Goal: Answer question/provide support

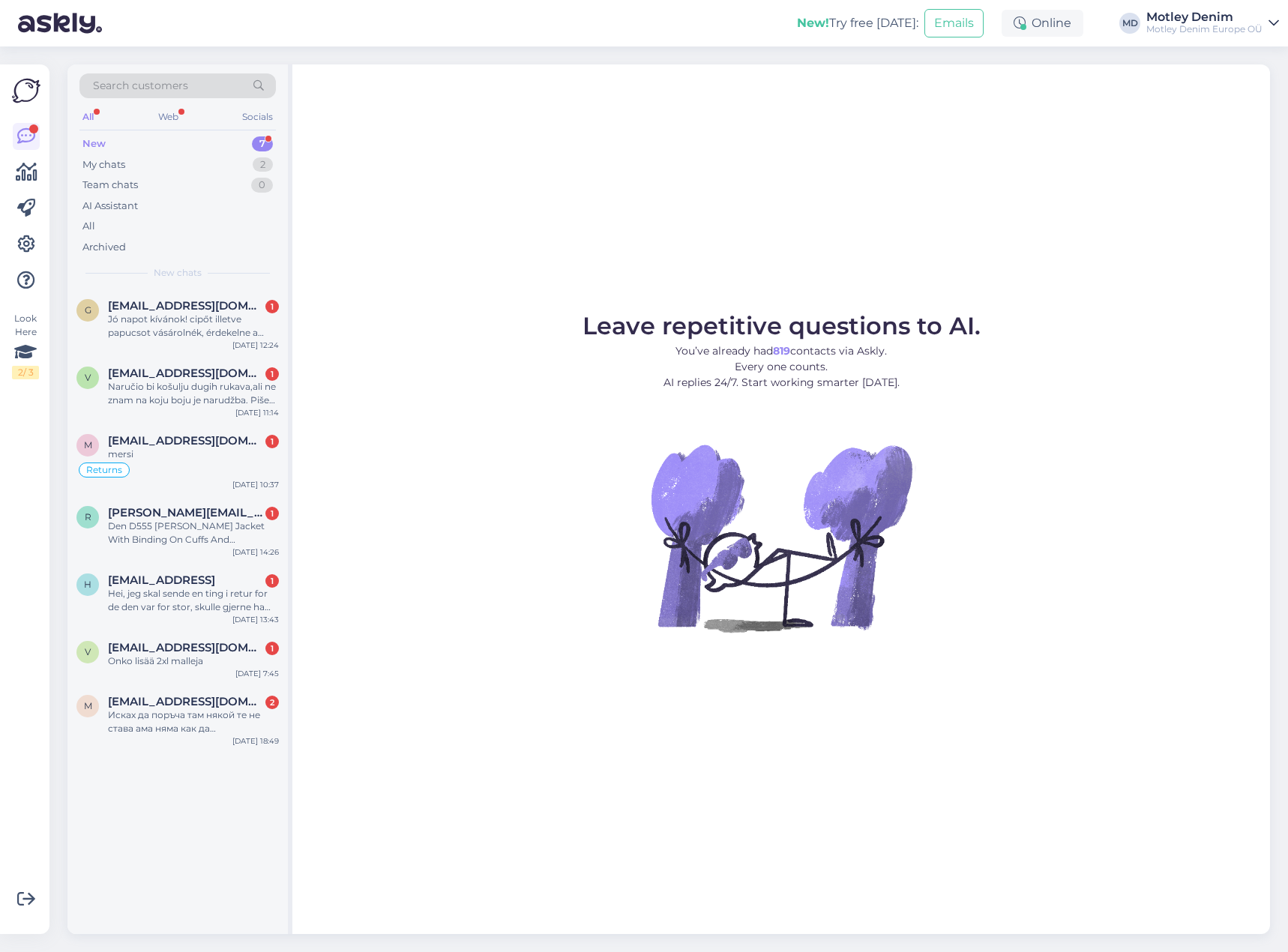
click at [216, 90] on div "Search customers" at bounding box center [177, 86] width 196 height 25
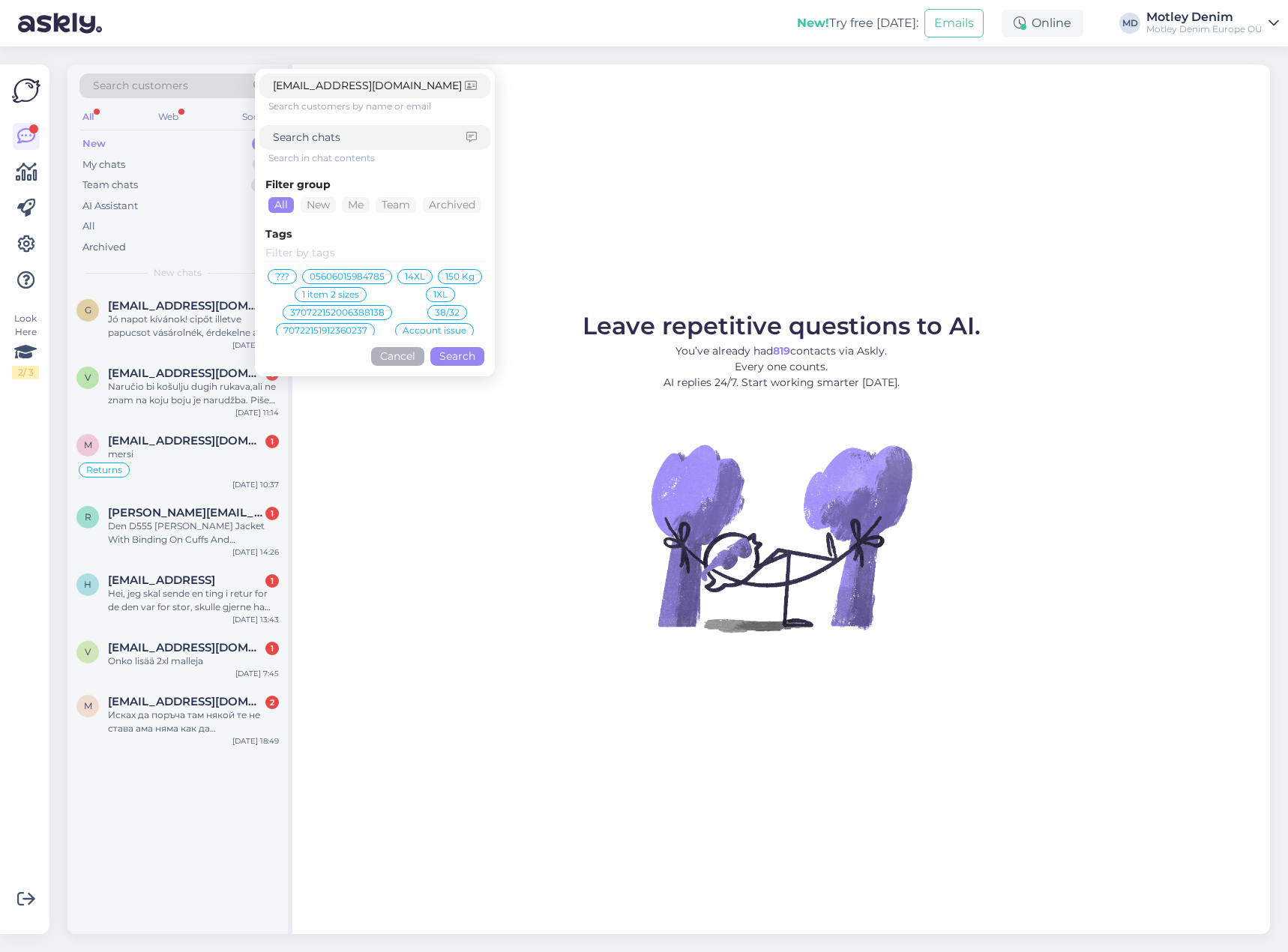
type input "[EMAIL_ADDRESS][DOMAIN_NAME]"
click at [469, 355] on button "Search" at bounding box center [457, 356] width 54 height 19
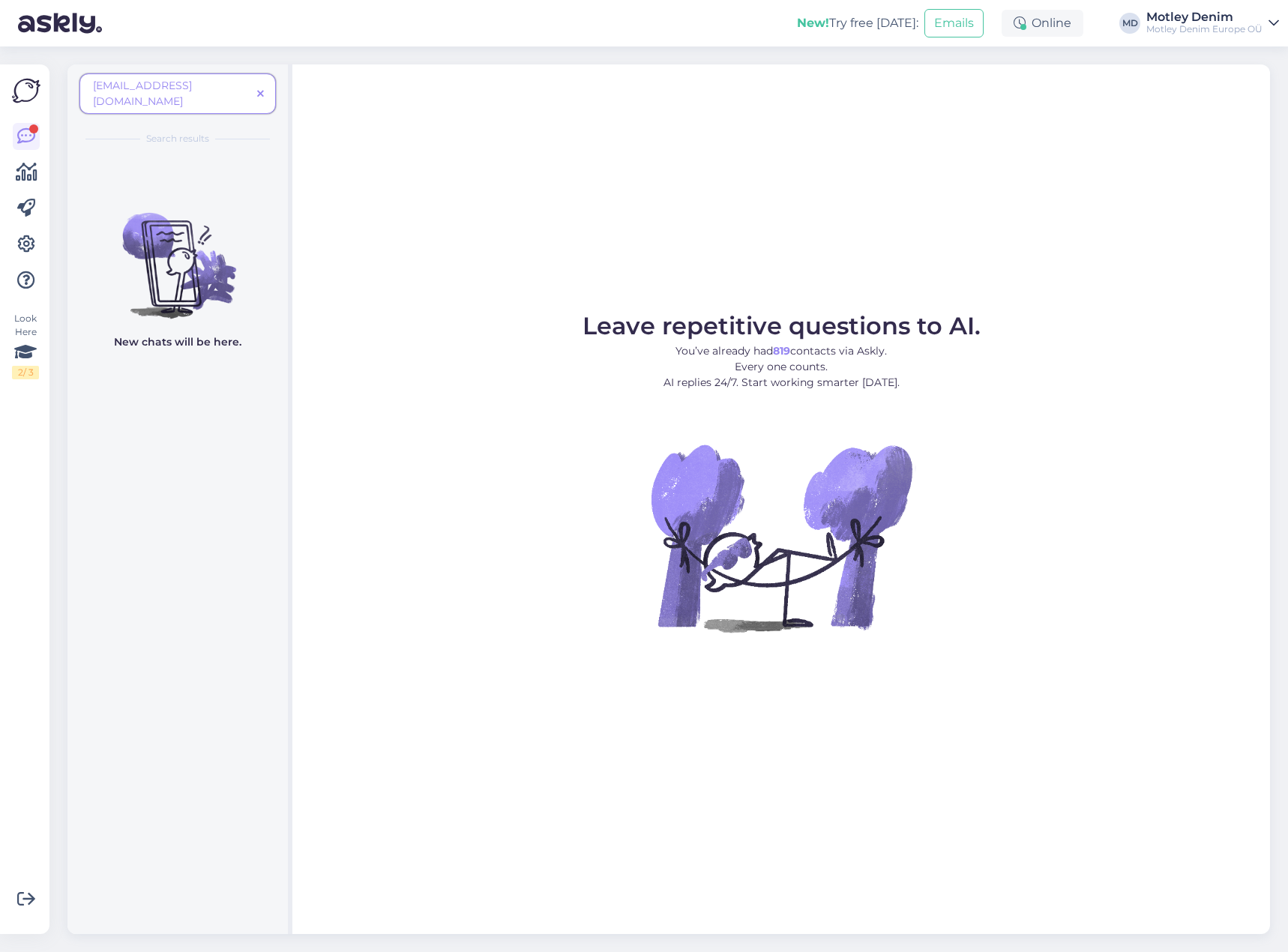
click at [255, 86] on span at bounding box center [261, 94] width 19 height 16
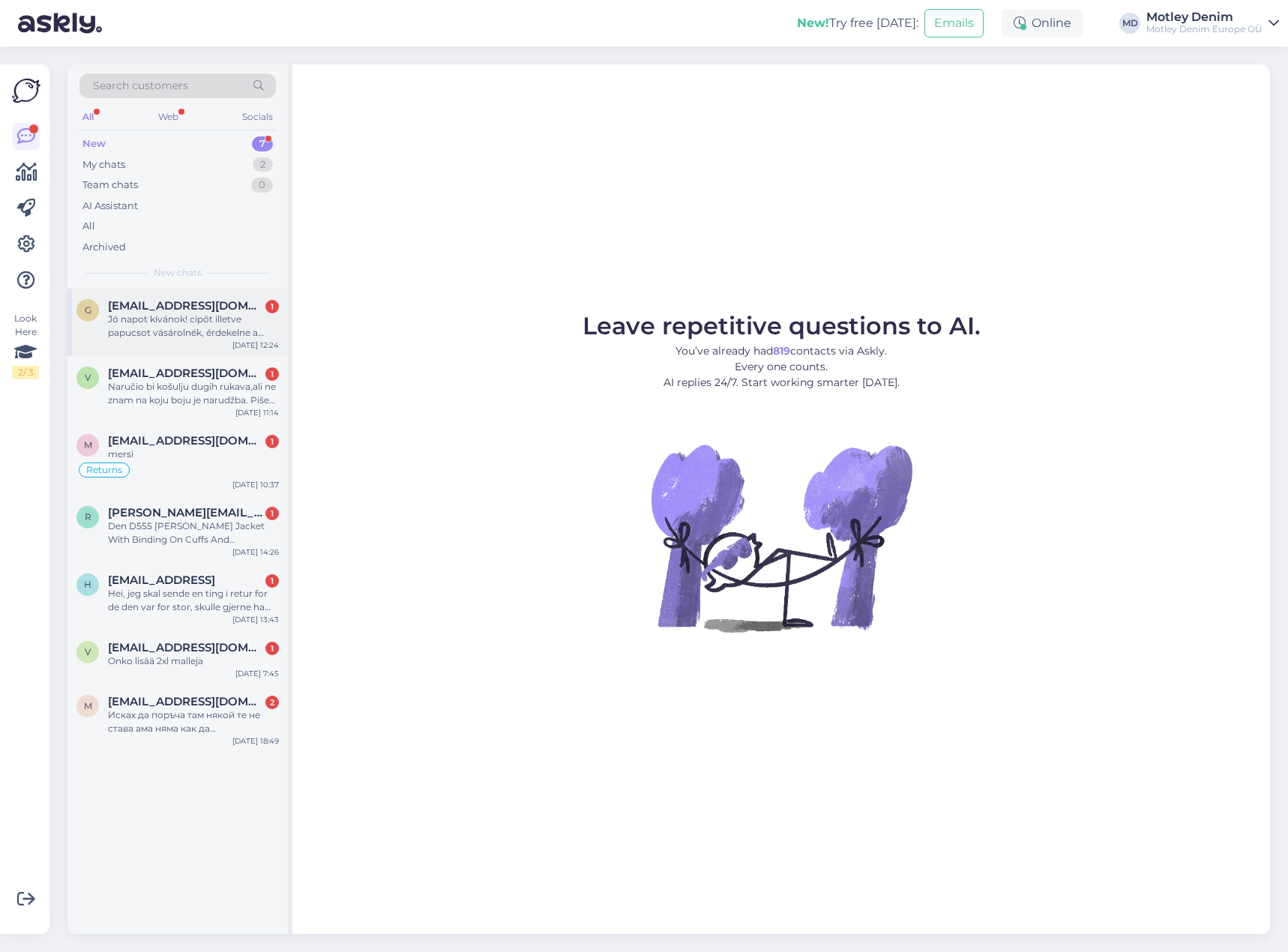
click at [198, 310] on span "[EMAIL_ADDRESS][DOMAIN_NAME]" at bounding box center [185, 305] width 156 height 13
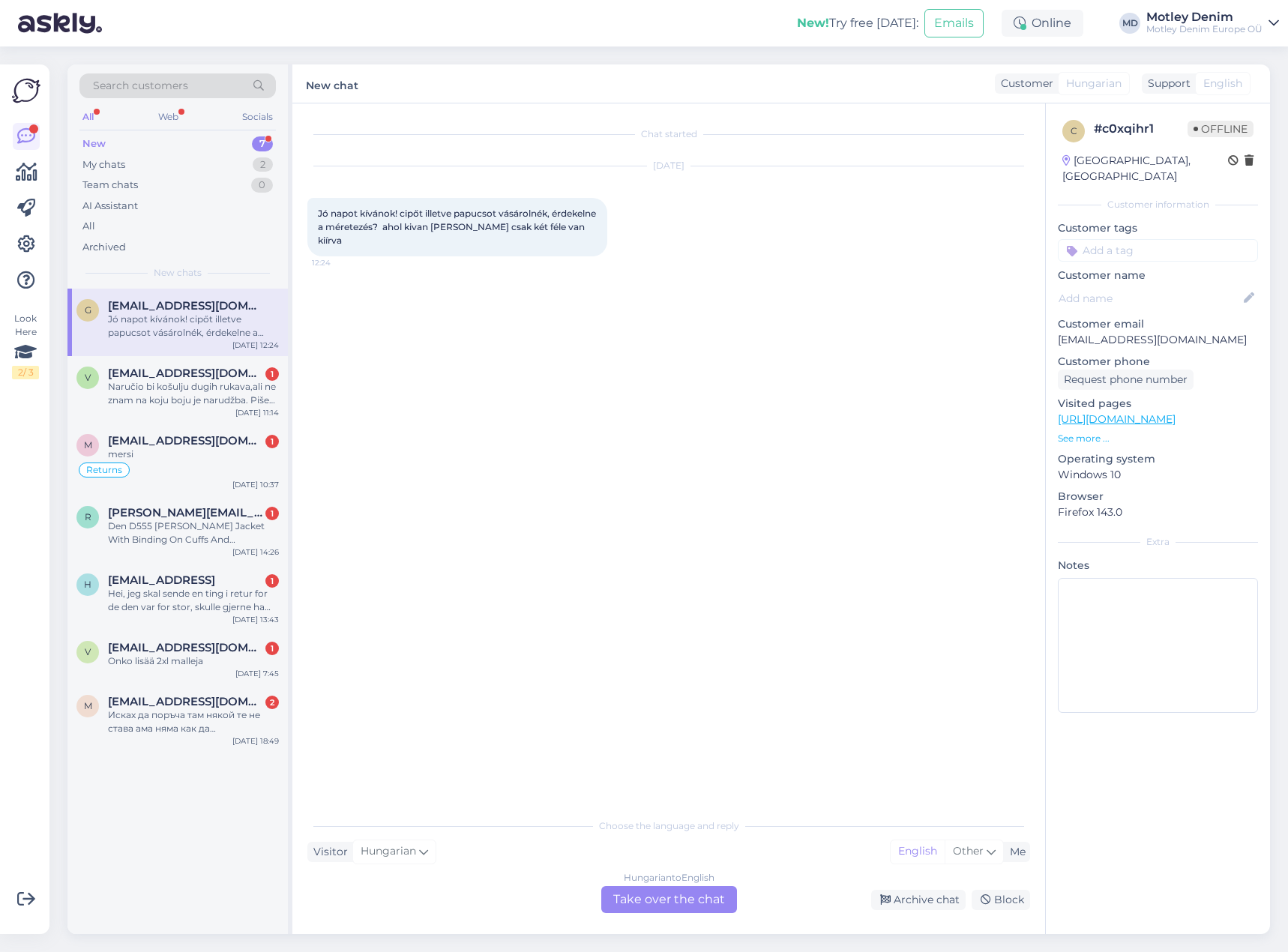
click at [714, 905] on div "Hungarian to English Take over the chat" at bounding box center [669, 899] width 136 height 27
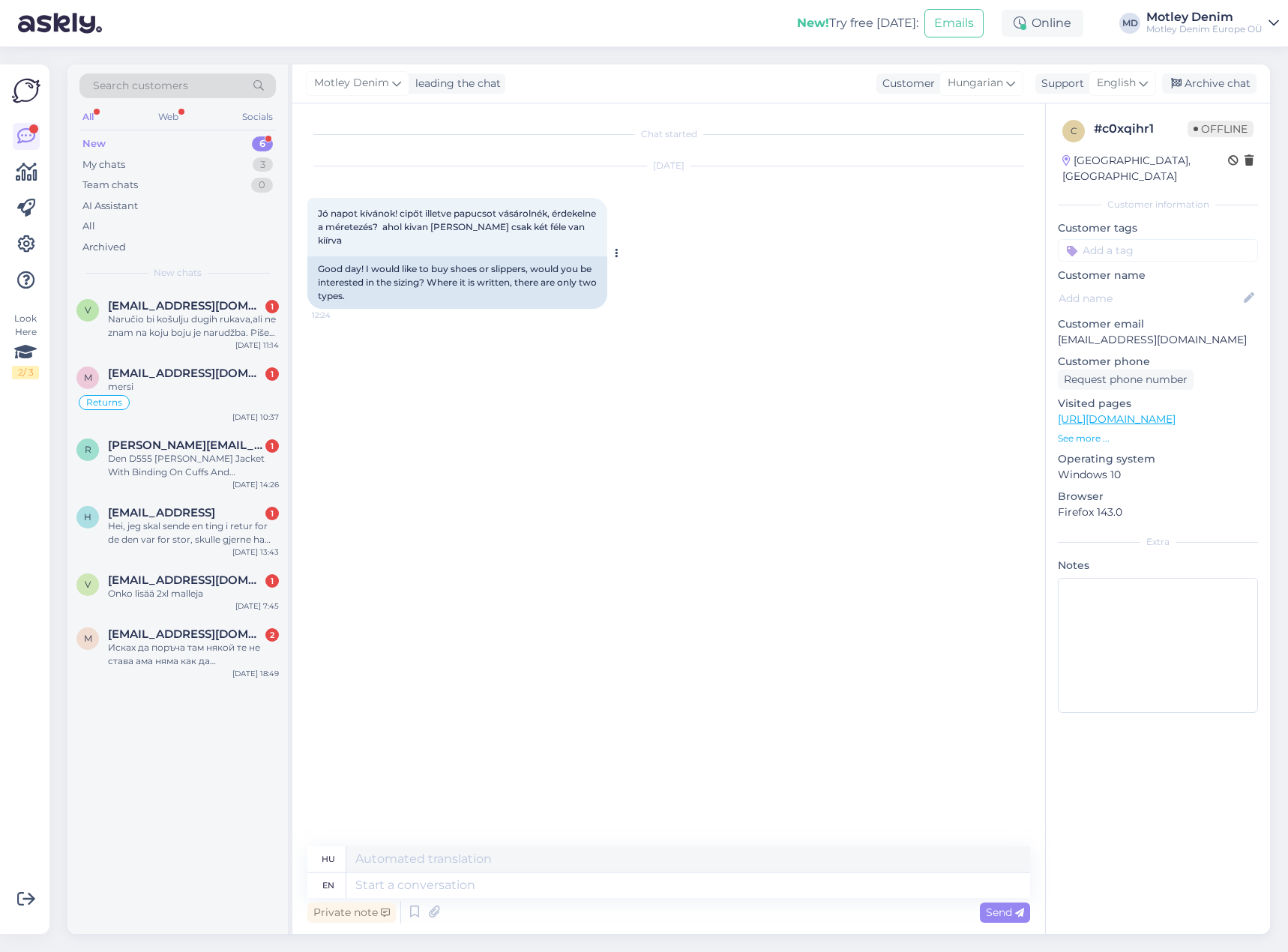
click at [321, 212] on span "Jó napot kívánok! cipőt illetve papucsot vásárolnék, érdekelne a méretezés? aho…" at bounding box center [458, 227] width 280 height 38
drag, startPoint x: 321, startPoint y: 212, endPoint x: 339, endPoint y: 235, distance: 29.2
click at [339, 235] on span "Jó napot kívánok! cipőt illetve papucsot vásárolnék, érdekelne a méretezés? aho…" at bounding box center [458, 227] width 280 height 38
copy span "Jó napot kívánok! cipőt illetve papucsot vásárolnék, érdekelne a méretezés? aho…"
click at [576, 882] on textarea at bounding box center [687, 884] width 684 height 26
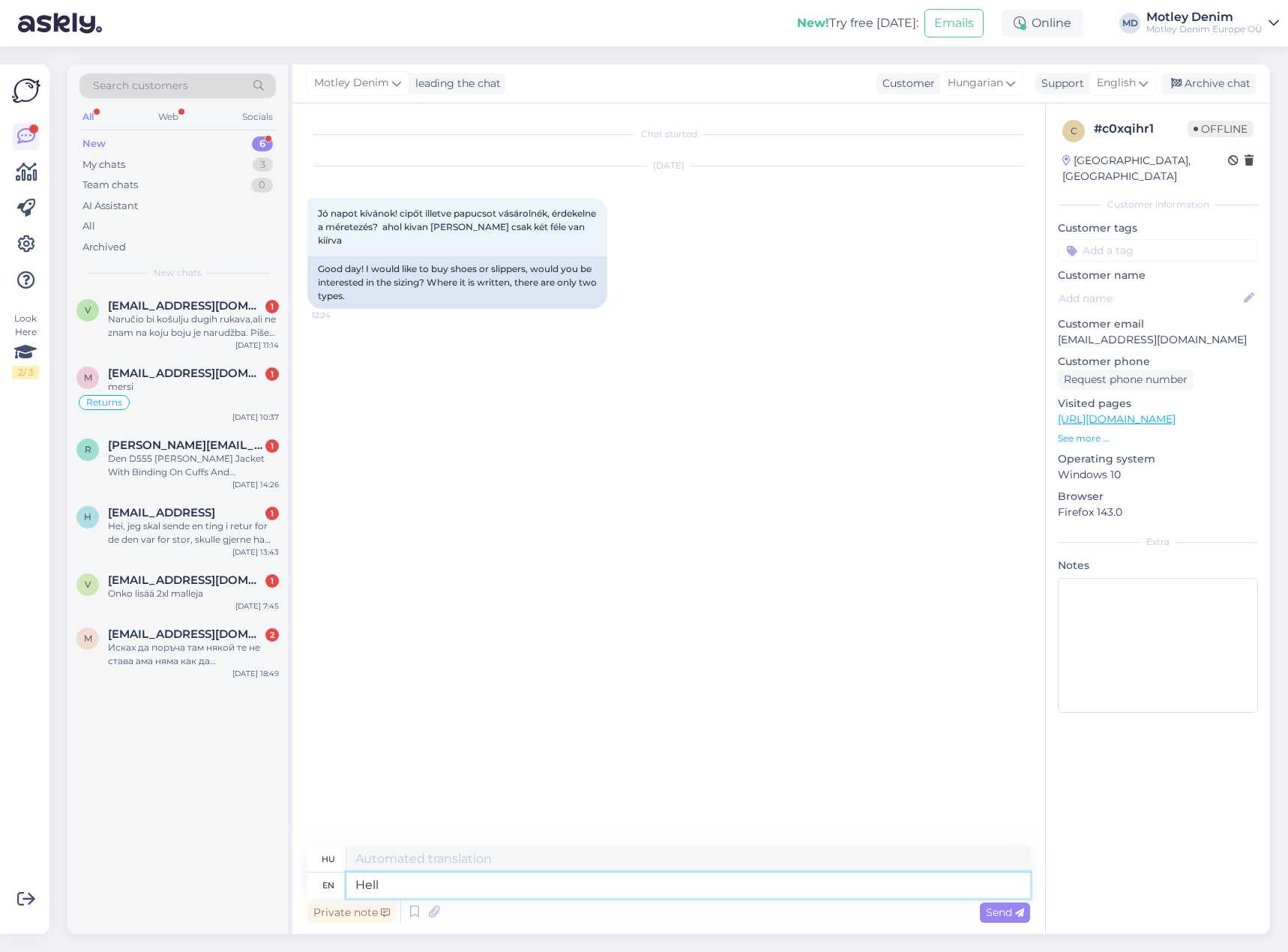
type textarea "Hello"
type textarea "Helló"
type textarea "Would"
type textarea "Lenne"
type textarea "Would you"
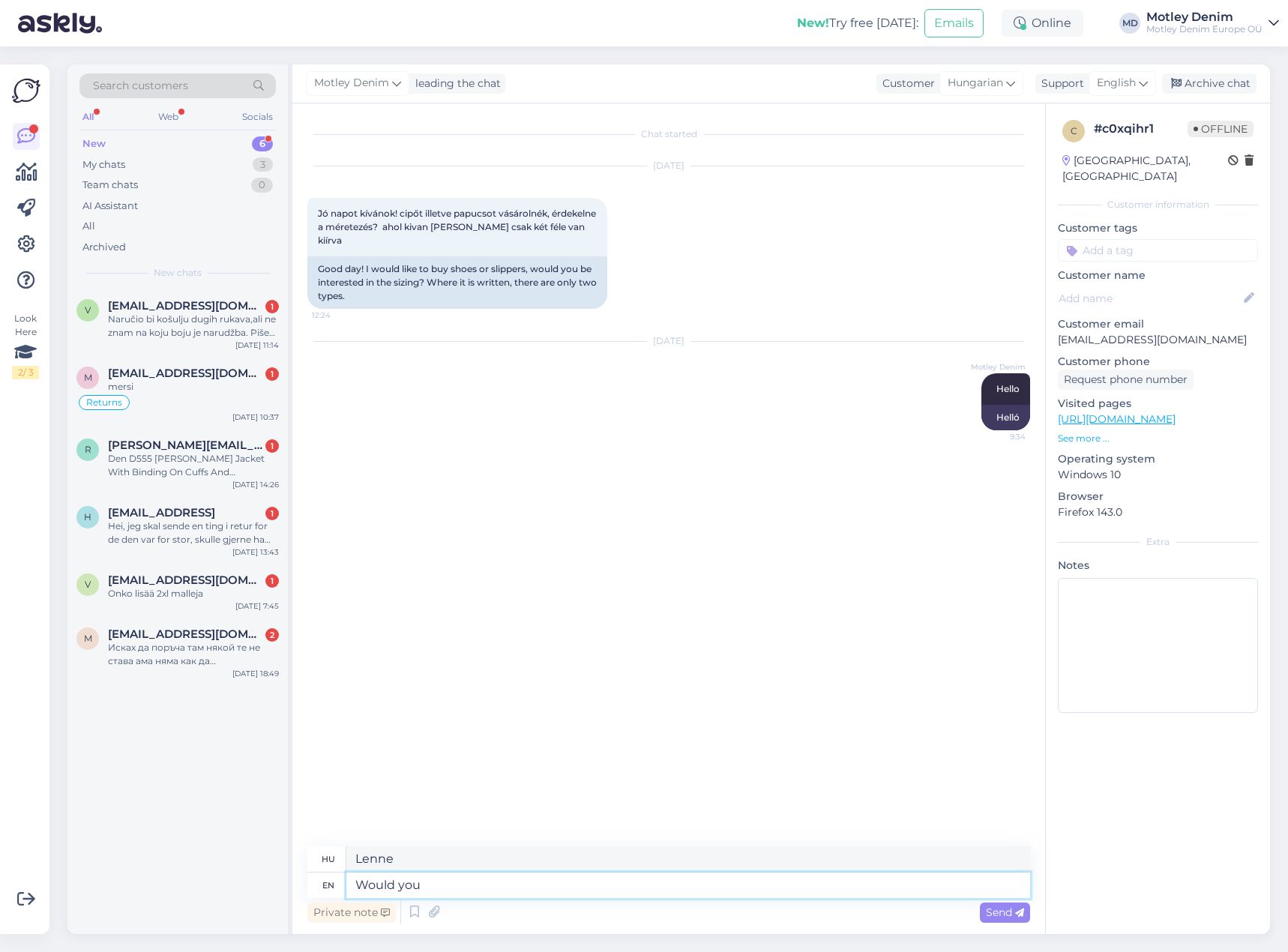
type textarea "Megtennéd?"
type textarea "Would you please s"
type textarea "Megtennéd, hogy"
type textarea "Would you please show us"
type textarea "Megmutatnád?"
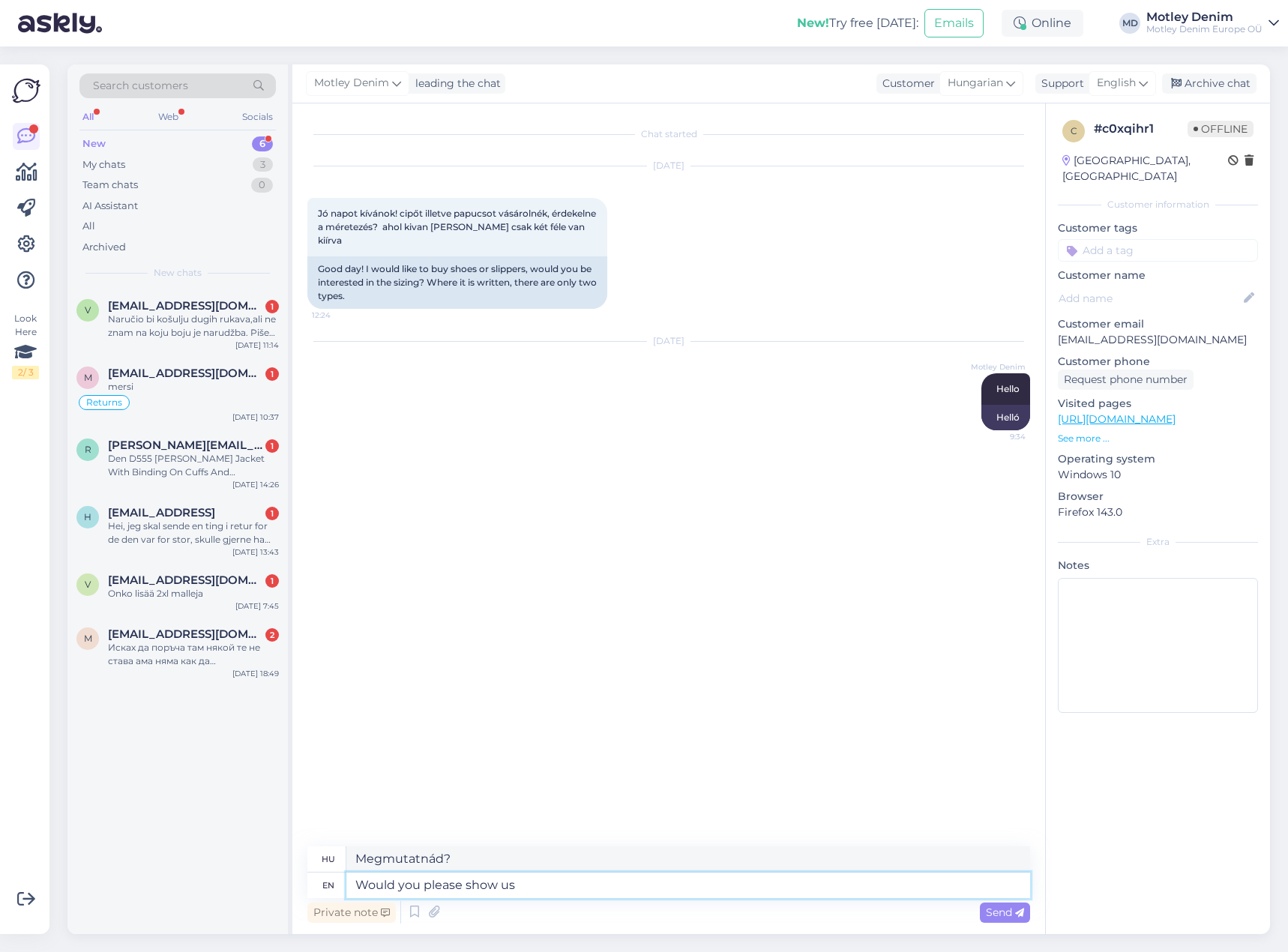
type textarea "Would you please show us y"
type textarea "Megmutatnád nekünk?"
type textarea "Would you please show us your"
type textarea "Megmutatnád nekünk a"
type textarea "Would you please show us the"
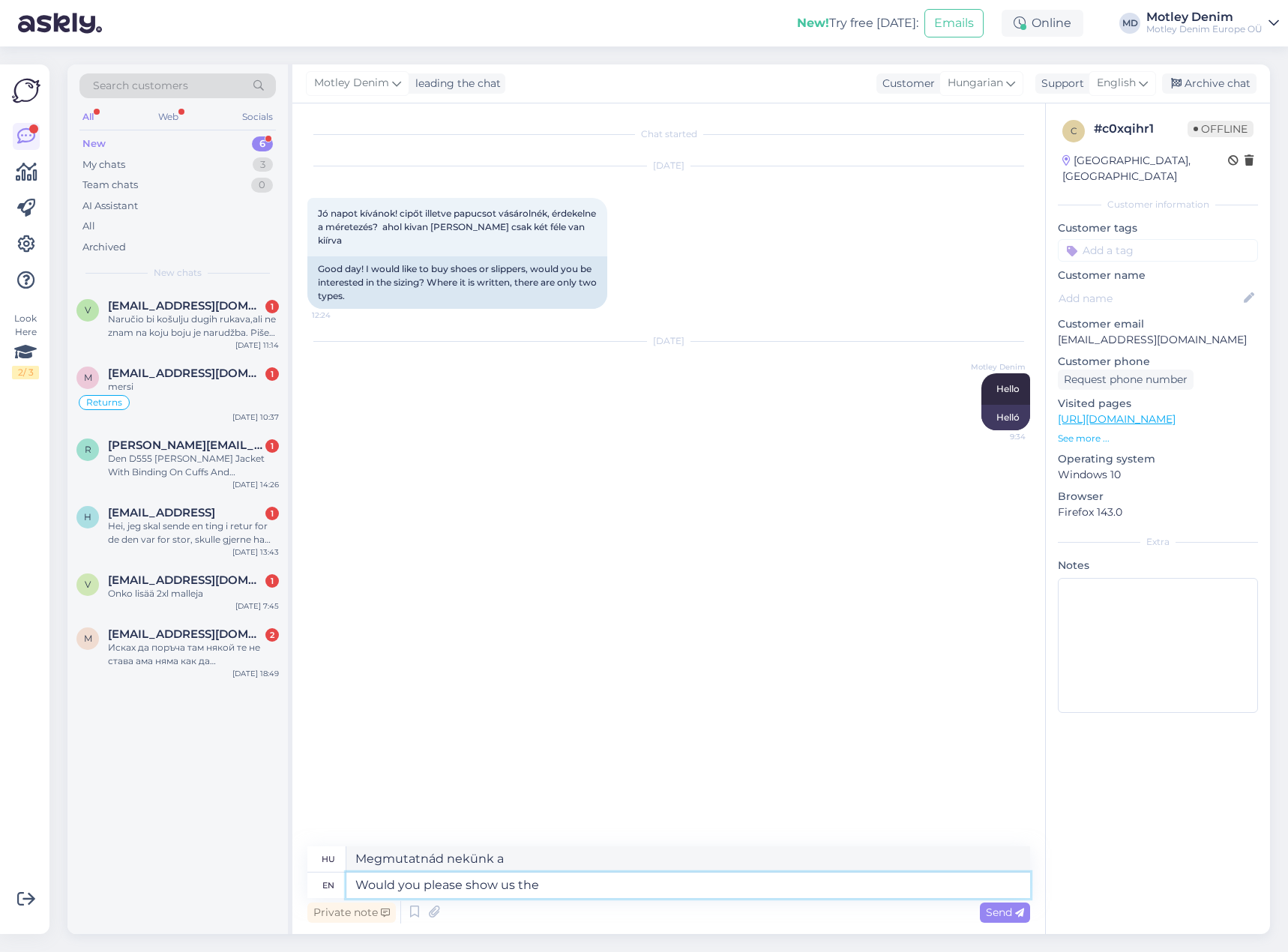
type textarea "Megmutatná nekünk kérem,"
type textarea "Would you please show us the product th"
type textarea "Megmutatná nekünk a terméket?"
type textarea "Would you please show us the product that y"
type textarea "Megmutatná nekünk azt a terméket, ami"
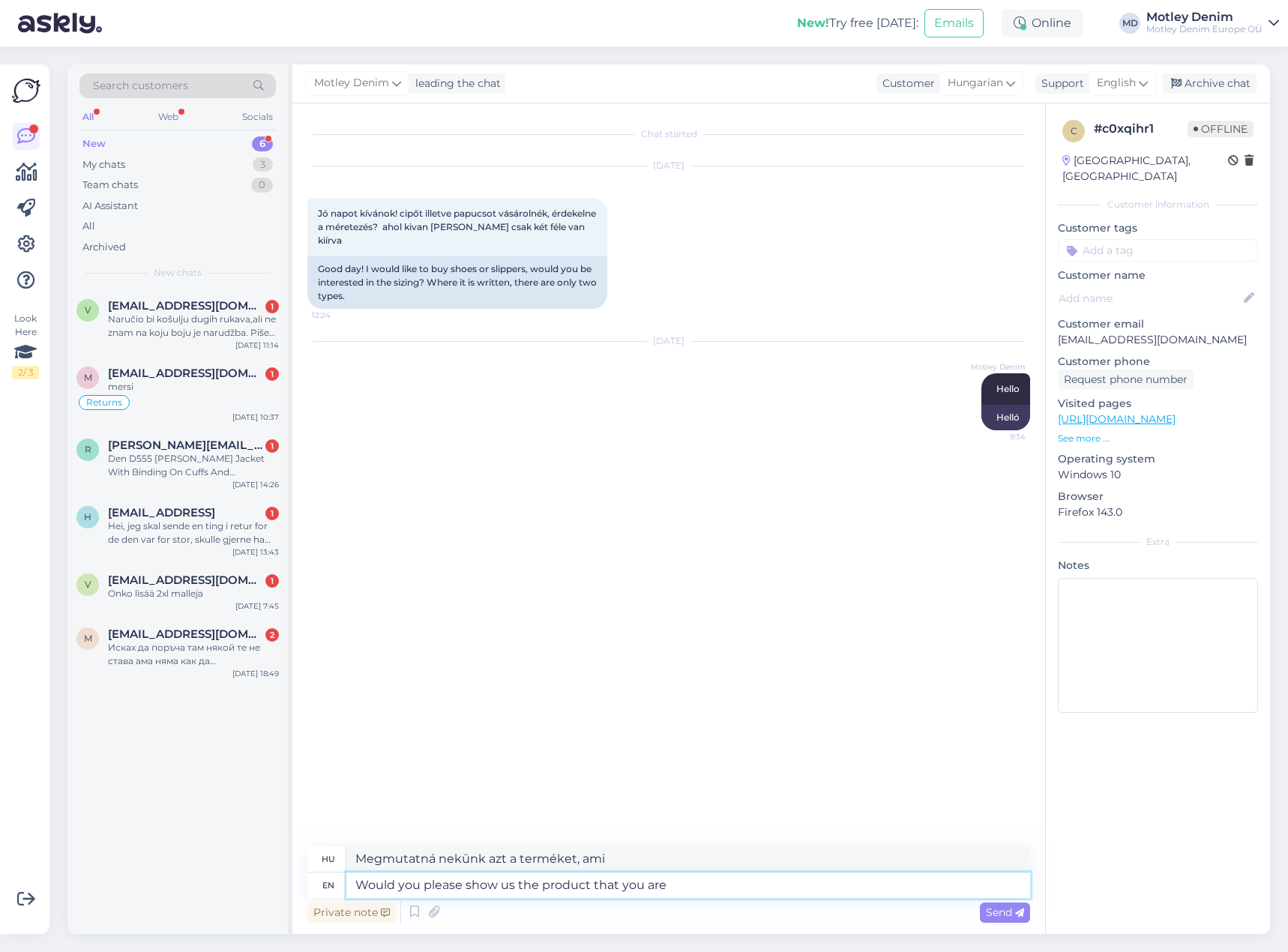
type textarea "Would you please show us the product that you are"
type textarea "Megmutatná nekünk azt a terméket, amit"
type textarea "Would you please show us the product that you are i"
type textarea "Megmutatná nekünk a terméket, amit gyárt?"
type textarea "Would you please show us the product that you are interested in"
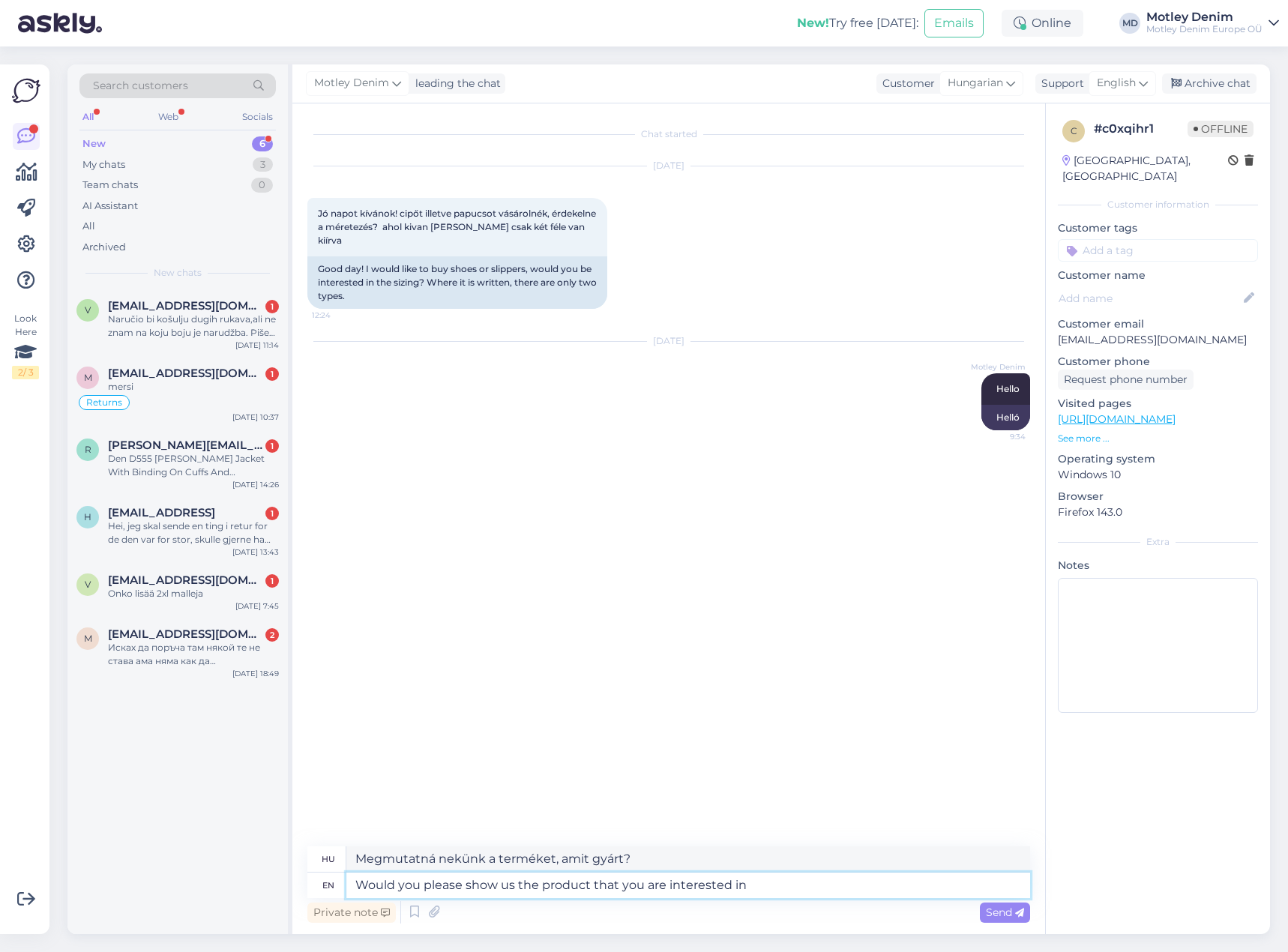
type textarea "Meg tudná mutatni nekünk azt a terméket, ami érdekli?"
type textarea "Would you please show us the product that you are interested in?"
type textarea "Megmutatná nekünk, hogy melyik termék érdekli?"
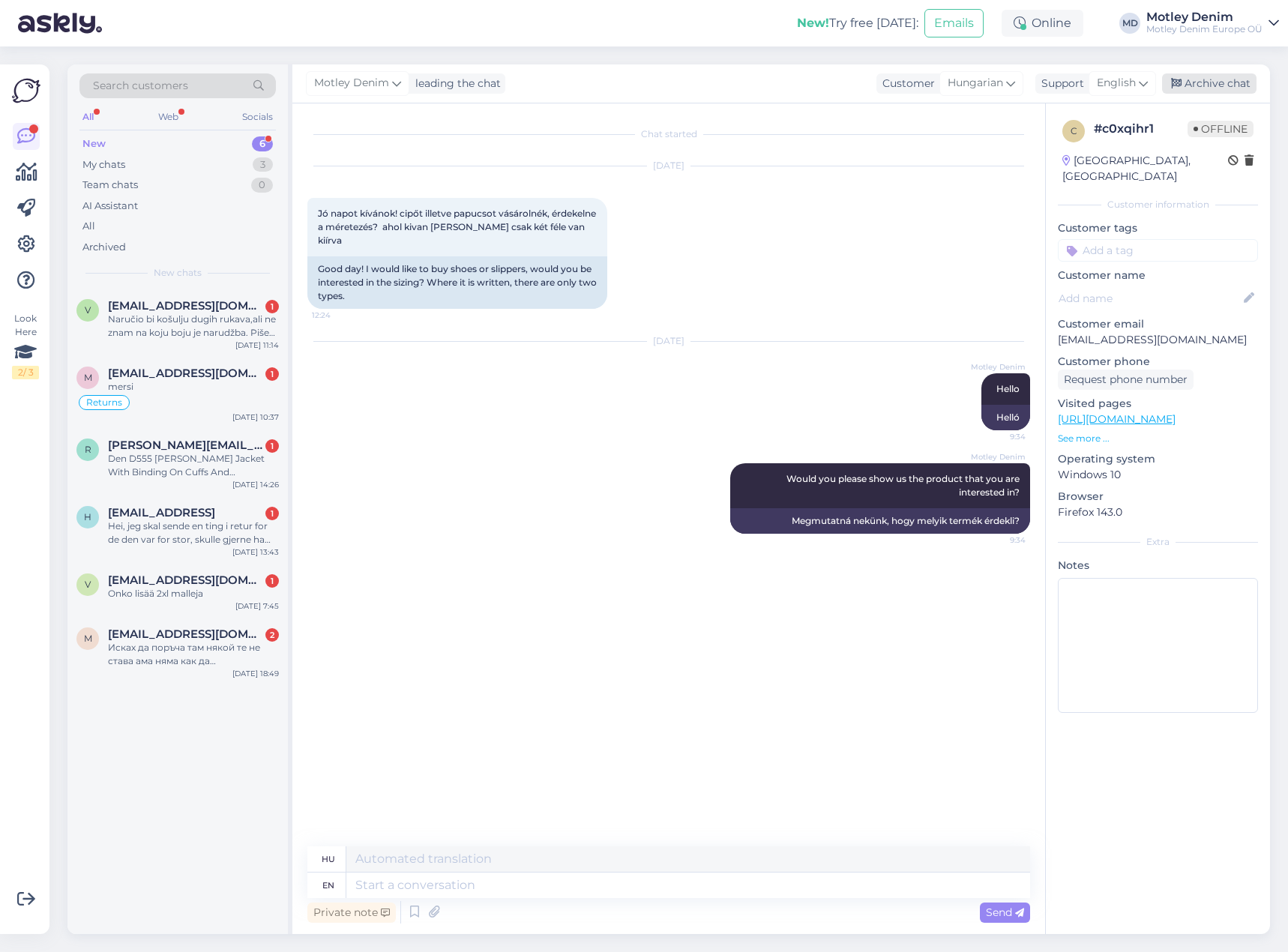
click at [1196, 79] on div "Archive chat" at bounding box center [1209, 84] width 95 height 20
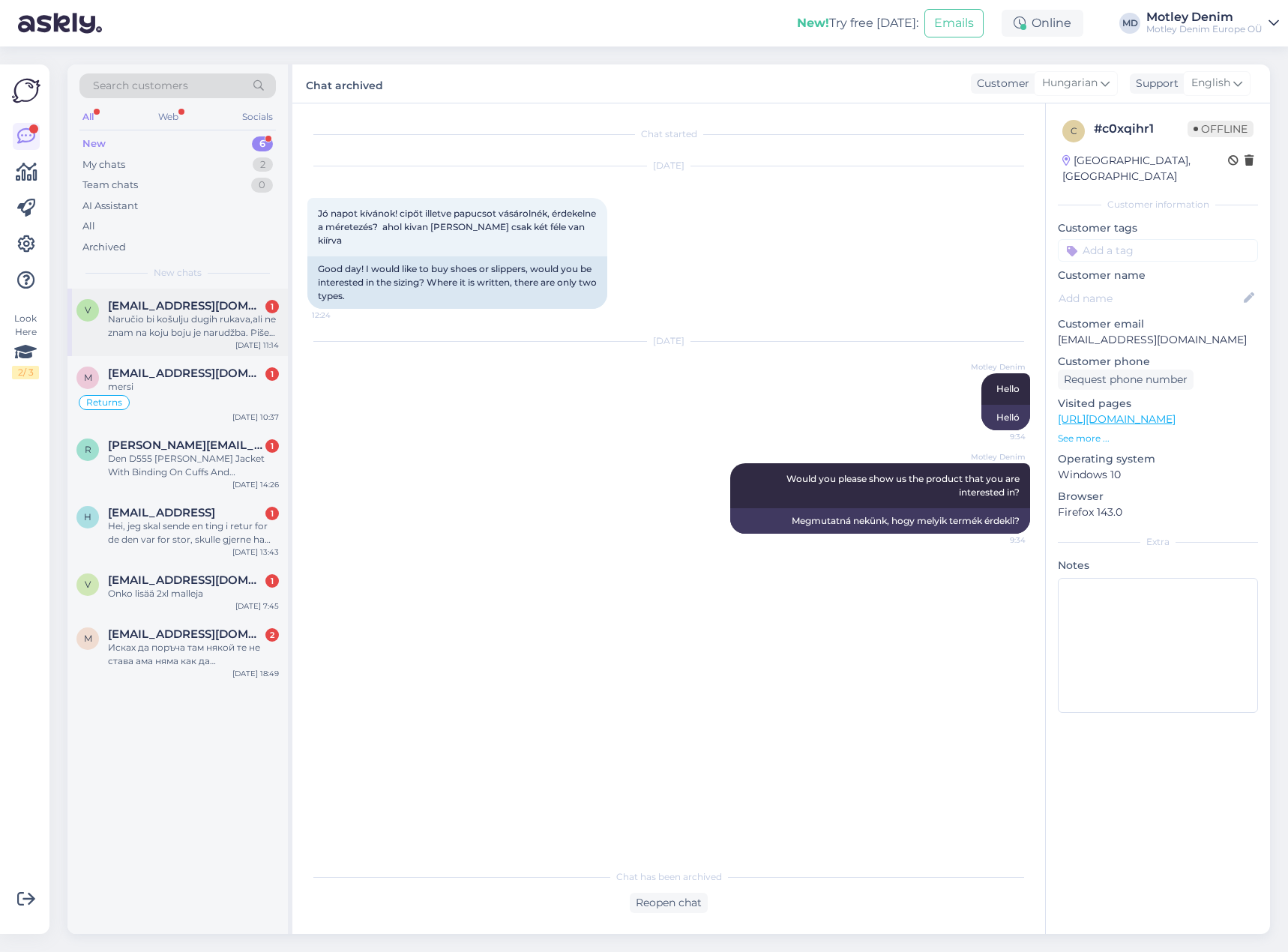
click at [222, 312] on div "[EMAIL_ADDRESS][DOMAIN_NAME] 1" at bounding box center [193, 305] width 171 height 13
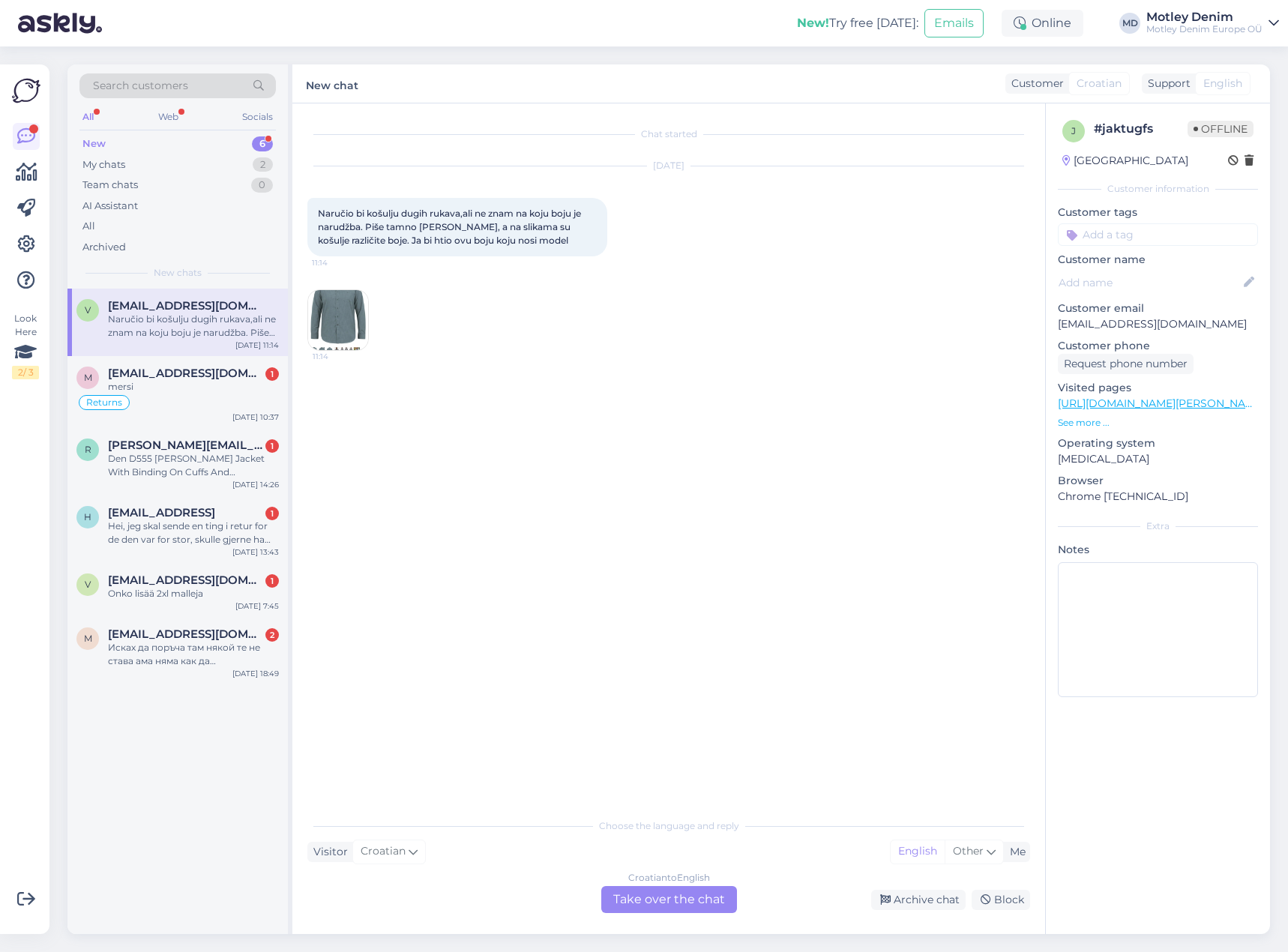
click at [697, 895] on div "Croatian to English Take over the chat" at bounding box center [669, 899] width 136 height 27
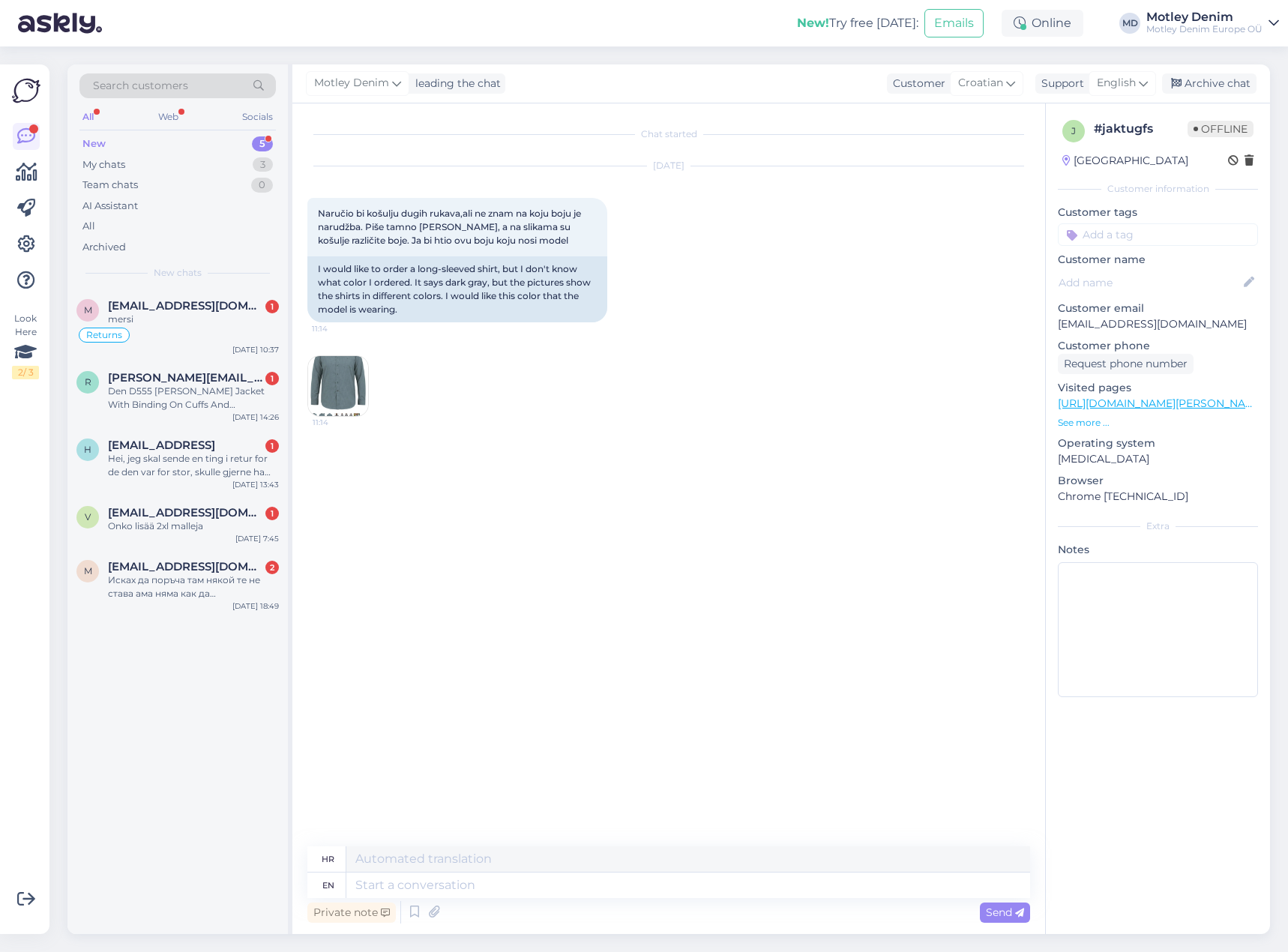
click at [351, 379] on img at bounding box center [338, 386] width 60 height 60
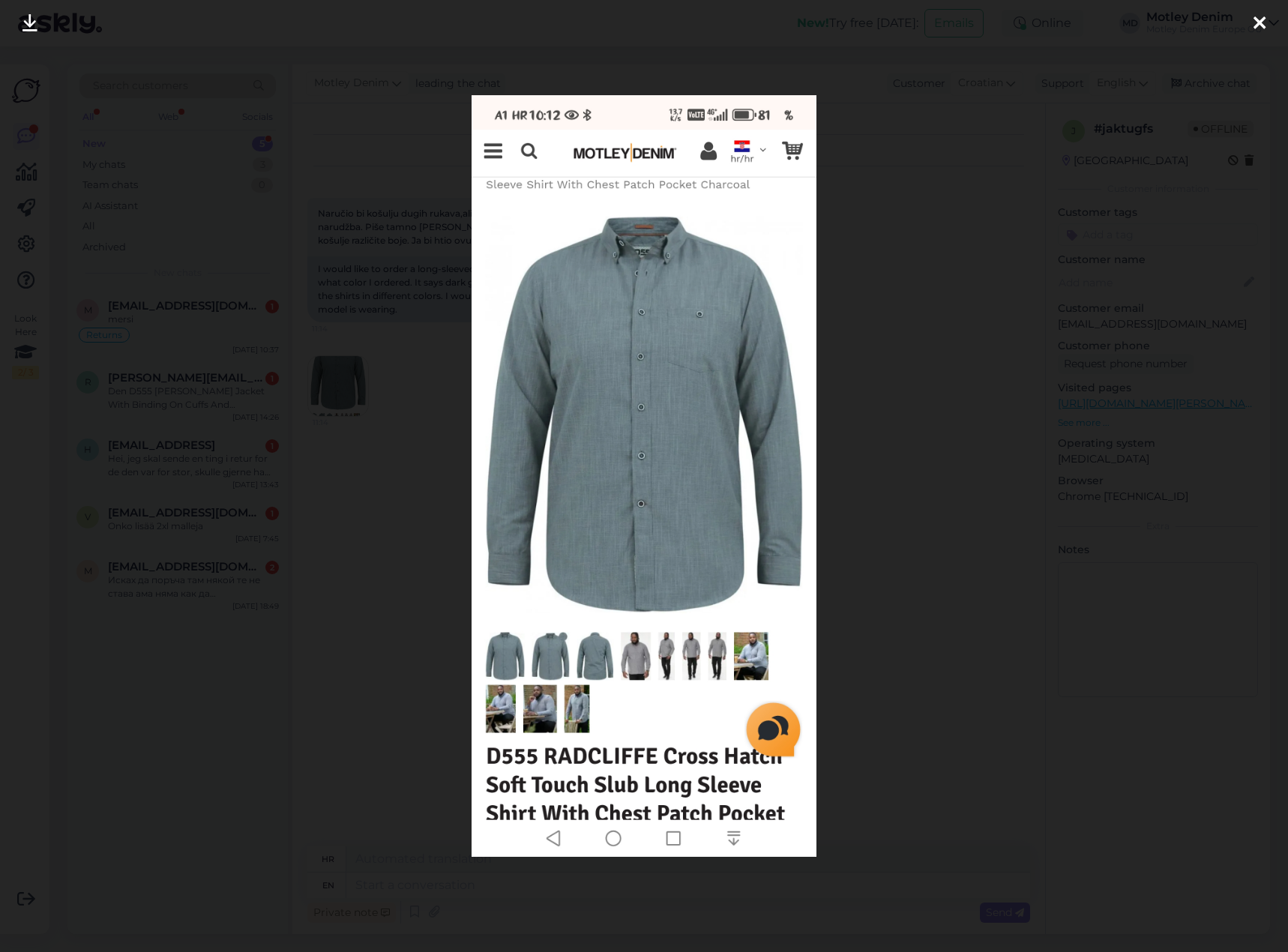
click at [386, 528] on div at bounding box center [644, 476] width 1288 height 952
